Goal: Task Accomplishment & Management: Manage account settings

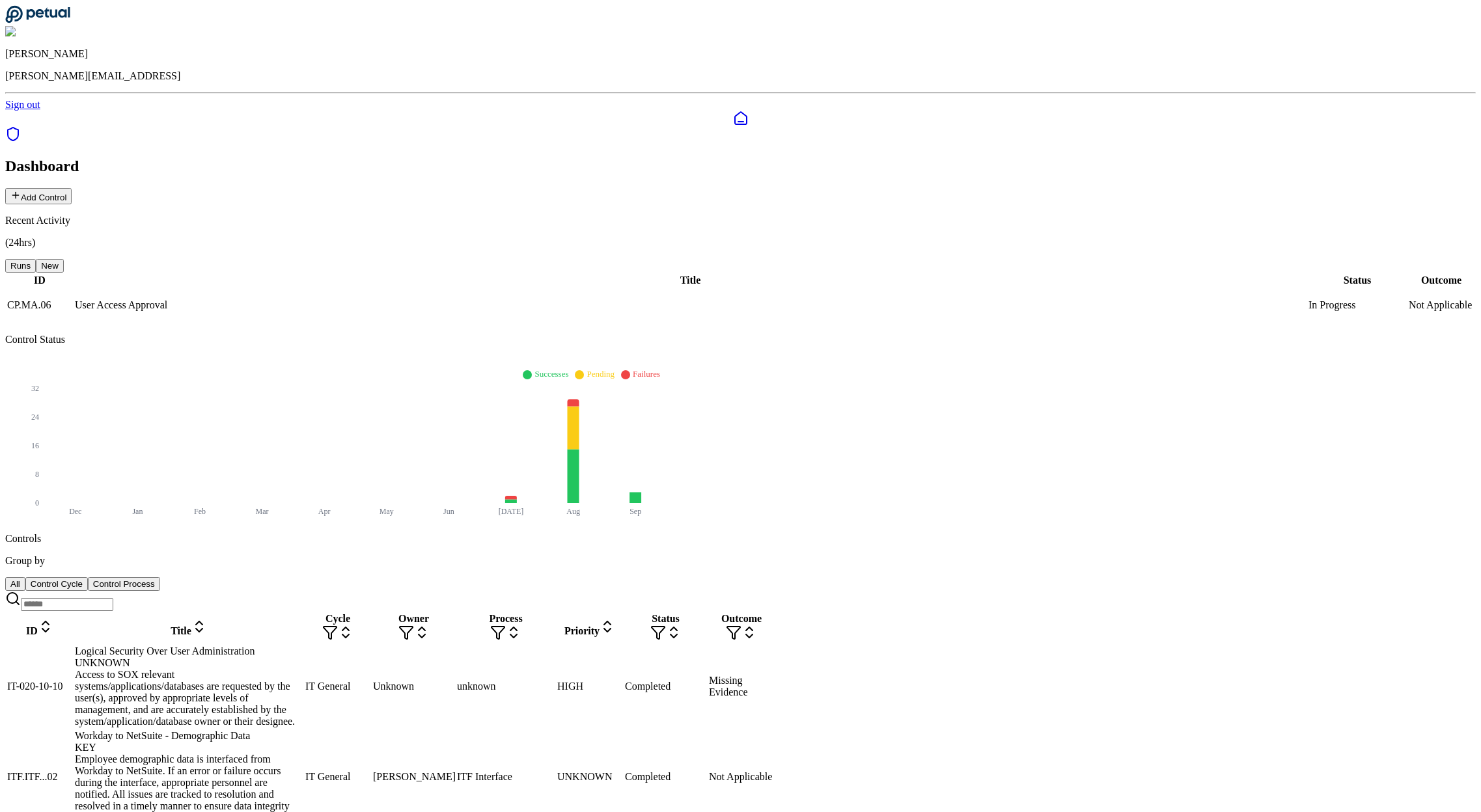
click at [44, 16] on icon at bounding box center [38, 15] width 65 height 18
click at [95, 26] on img at bounding box center [50, 31] width 90 height 12
click at [41, 110] on link "Sign out" at bounding box center [23, 104] width 35 height 11
